Goal: Information Seeking & Learning: Stay updated

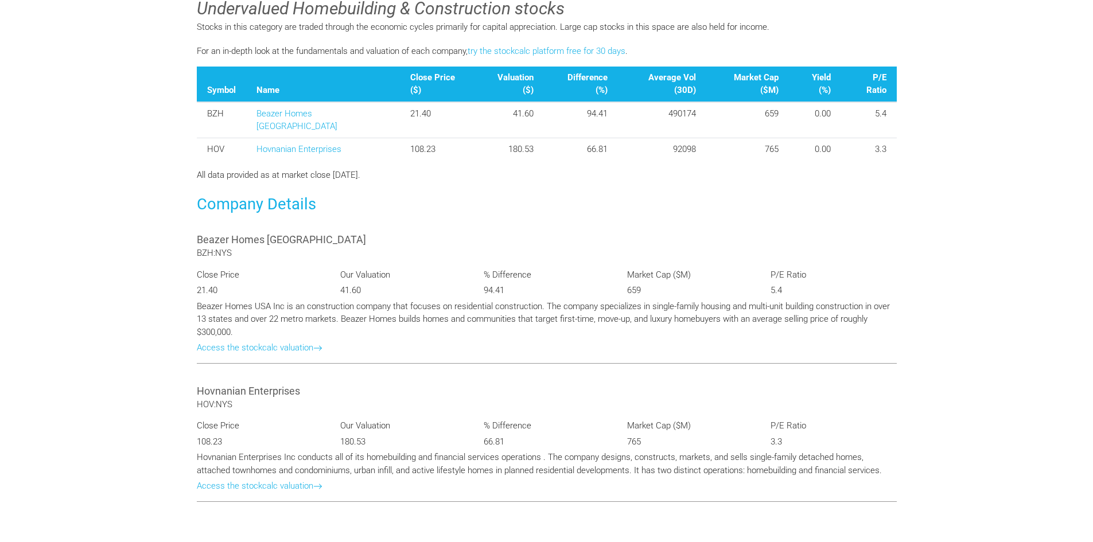
scroll to position [459, 0]
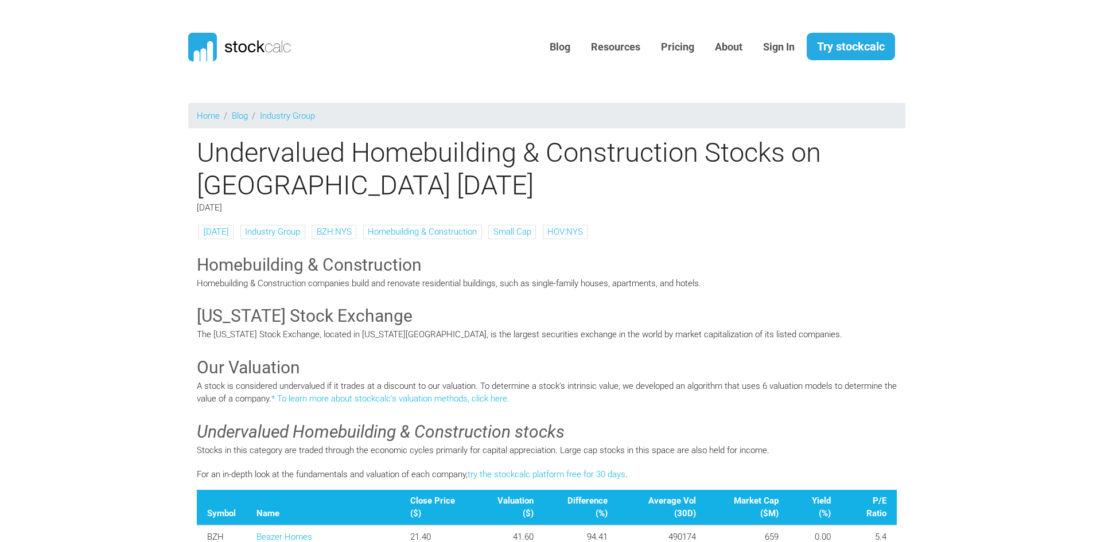
scroll to position [459, 0]
